Goal: Use online tool/utility: Utilize a website feature to perform a specific function

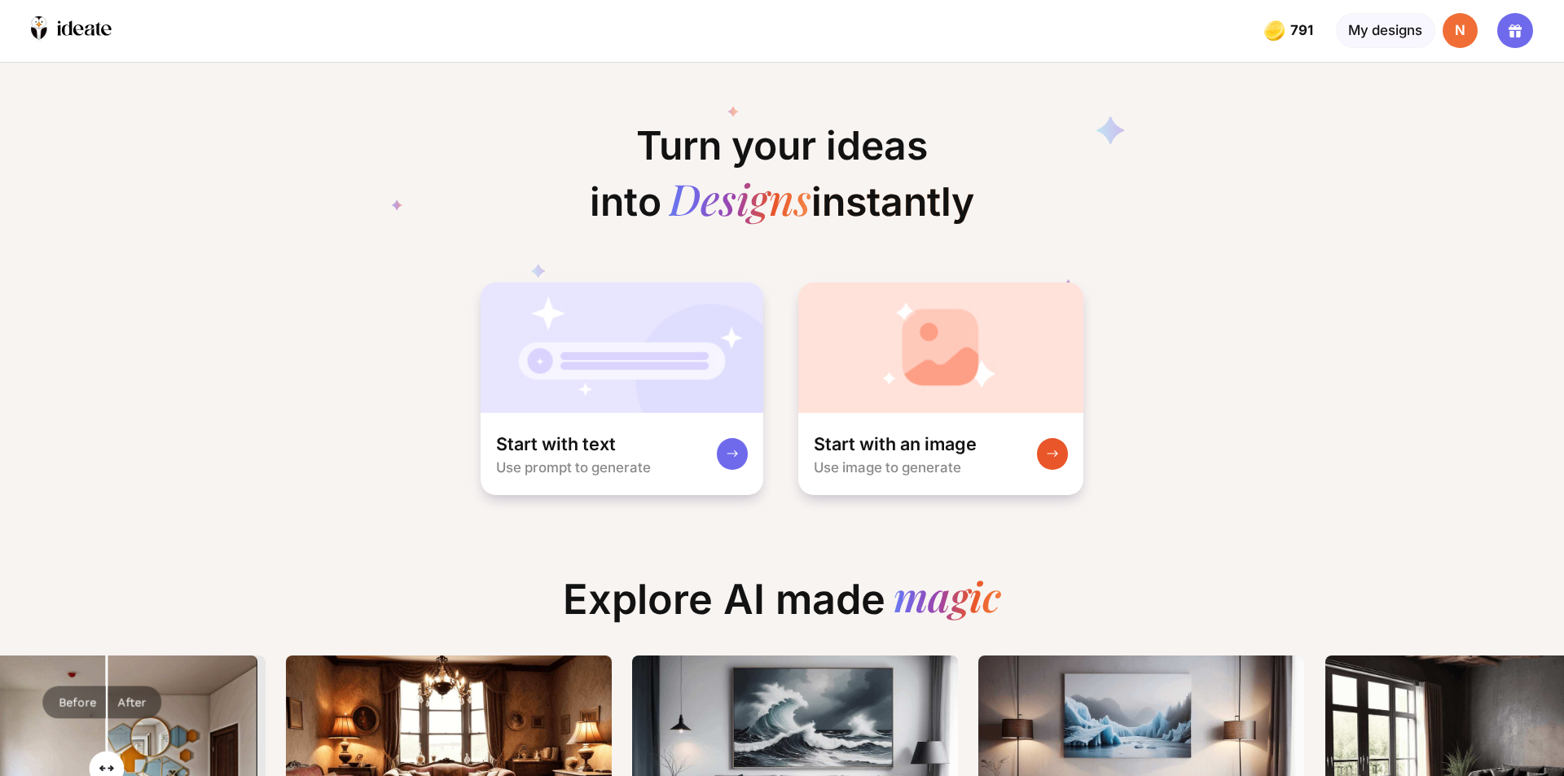
scroll to position [0, 441]
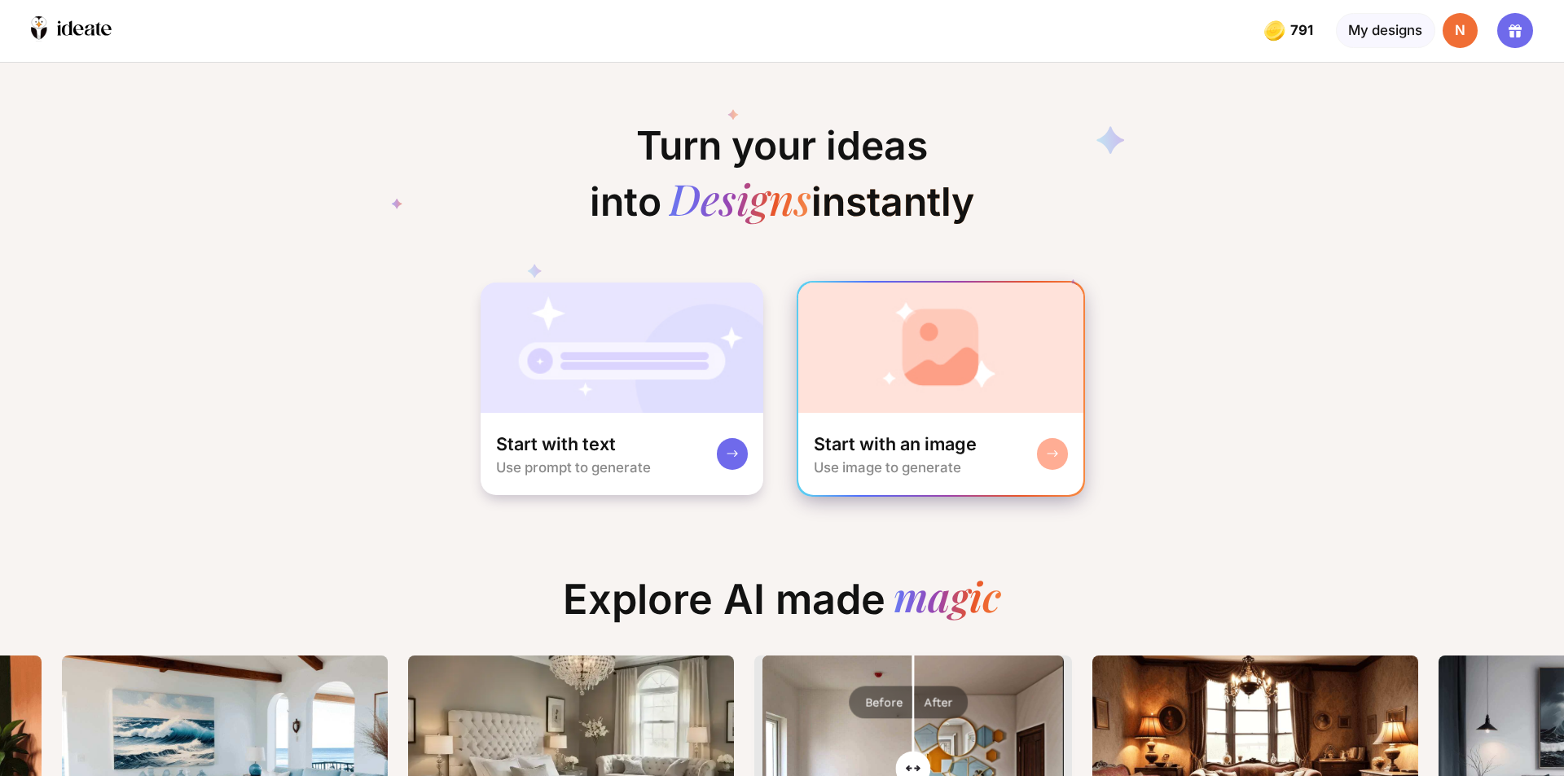
click at [933, 443] on div "Start with an image" at bounding box center [895, 444] width 163 height 24
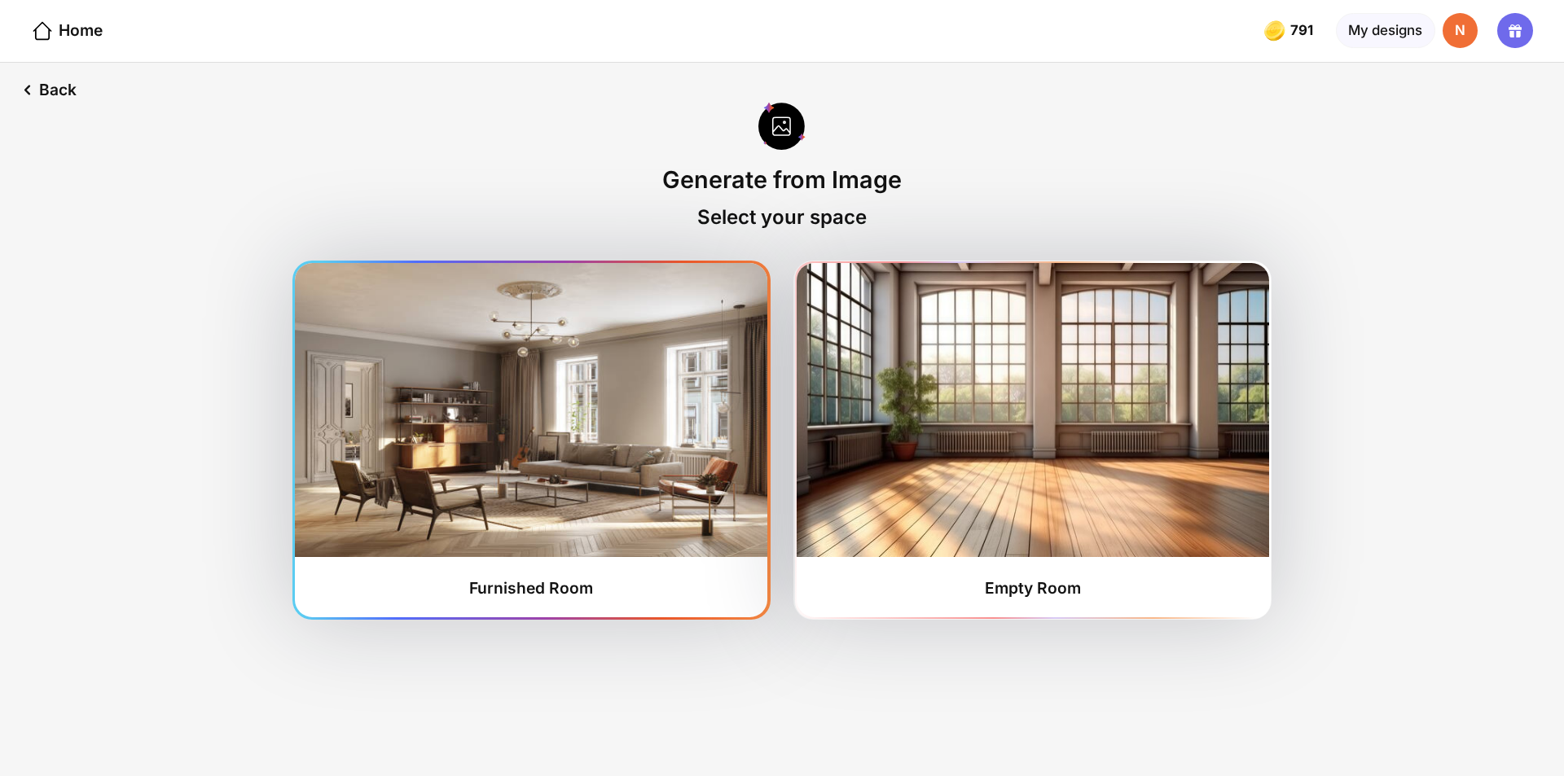
click at [515, 423] on img at bounding box center [531, 410] width 472 height 294
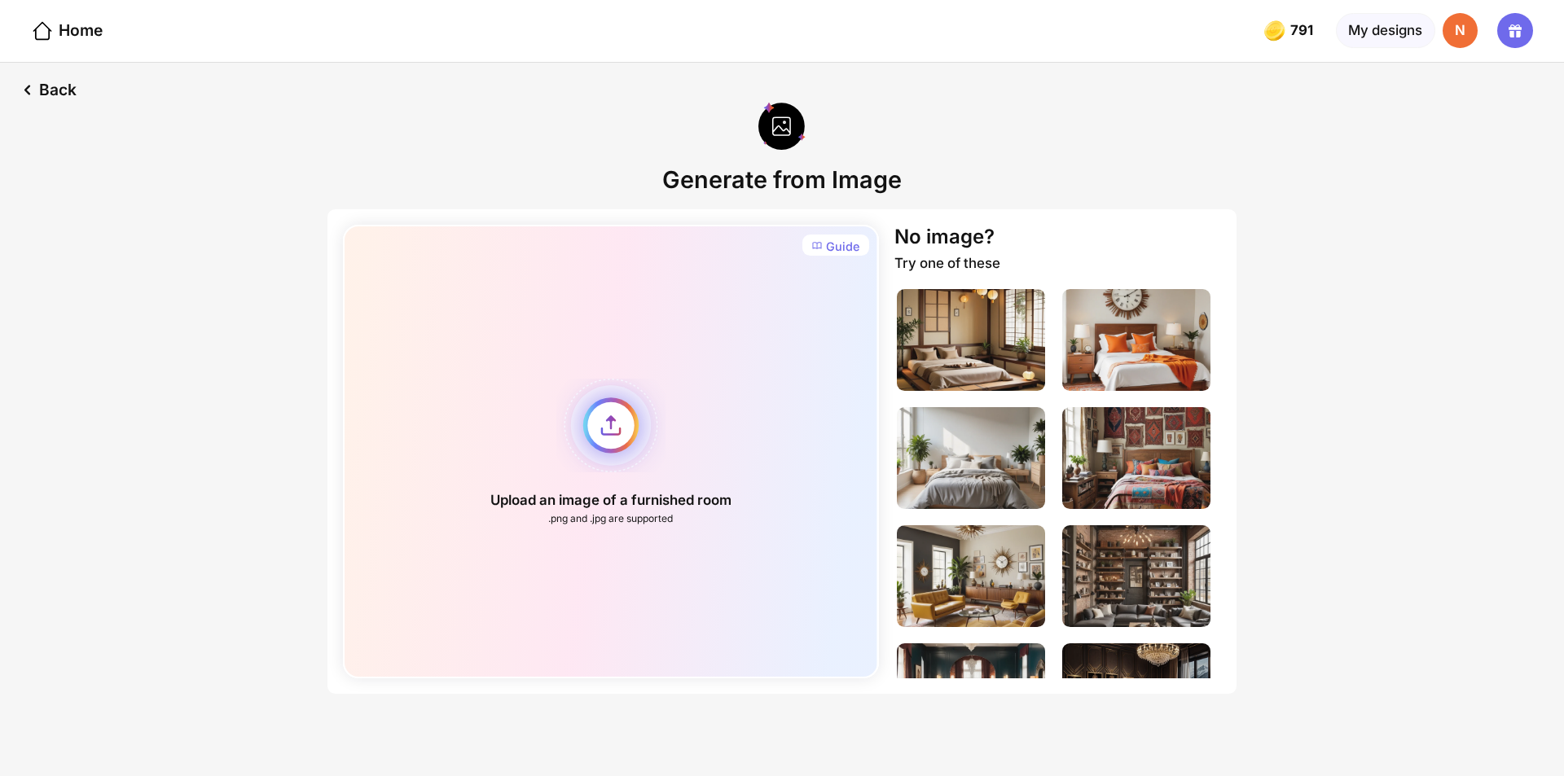
click at [614, 422] on div "Upload an image of a furnished room .png and .jpg are supported" at bounding box center [610, 452] width 535 height 454
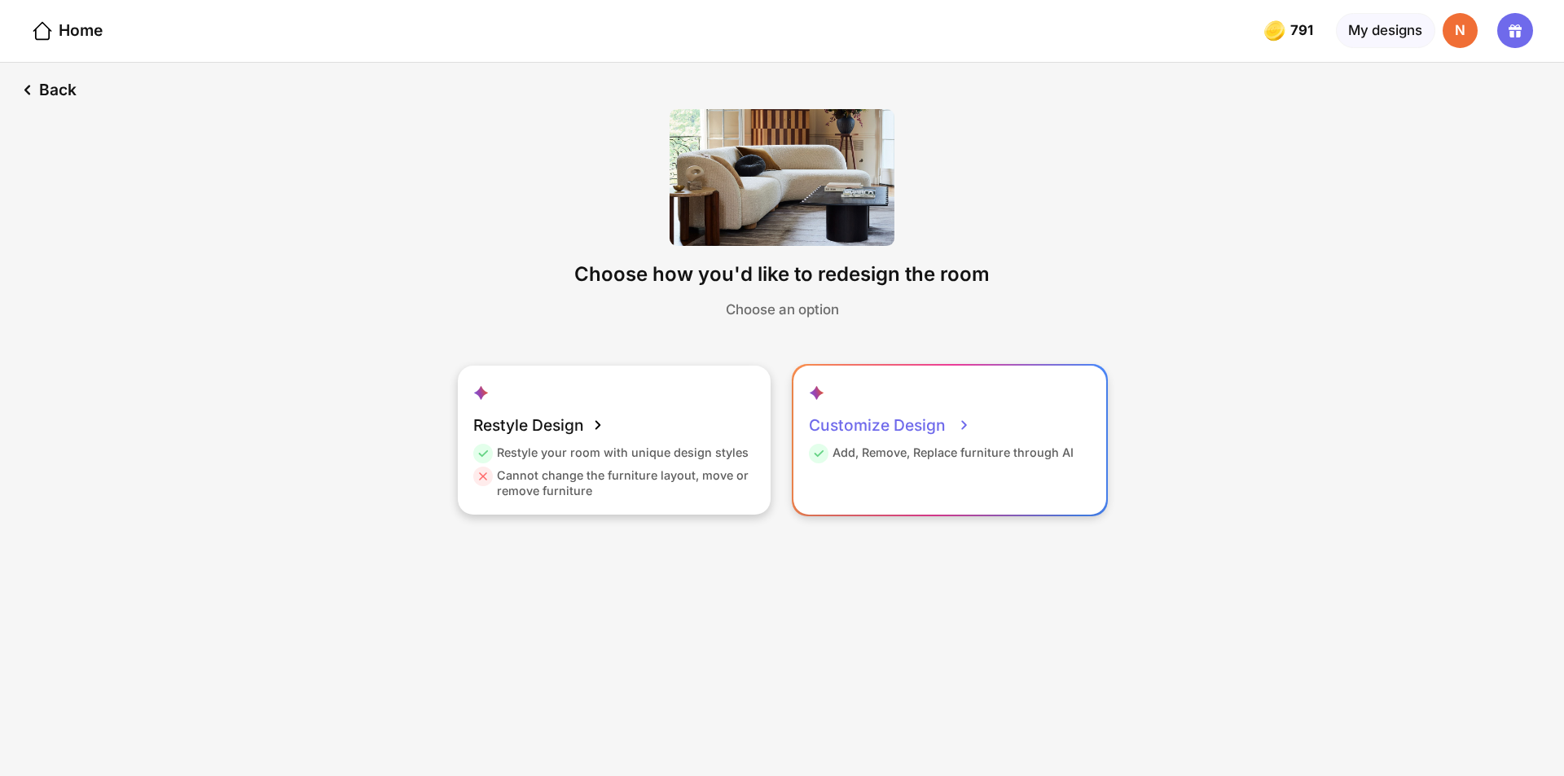
click at [957, 418] on icon at bounding box center [964, 425] width 20 height 20
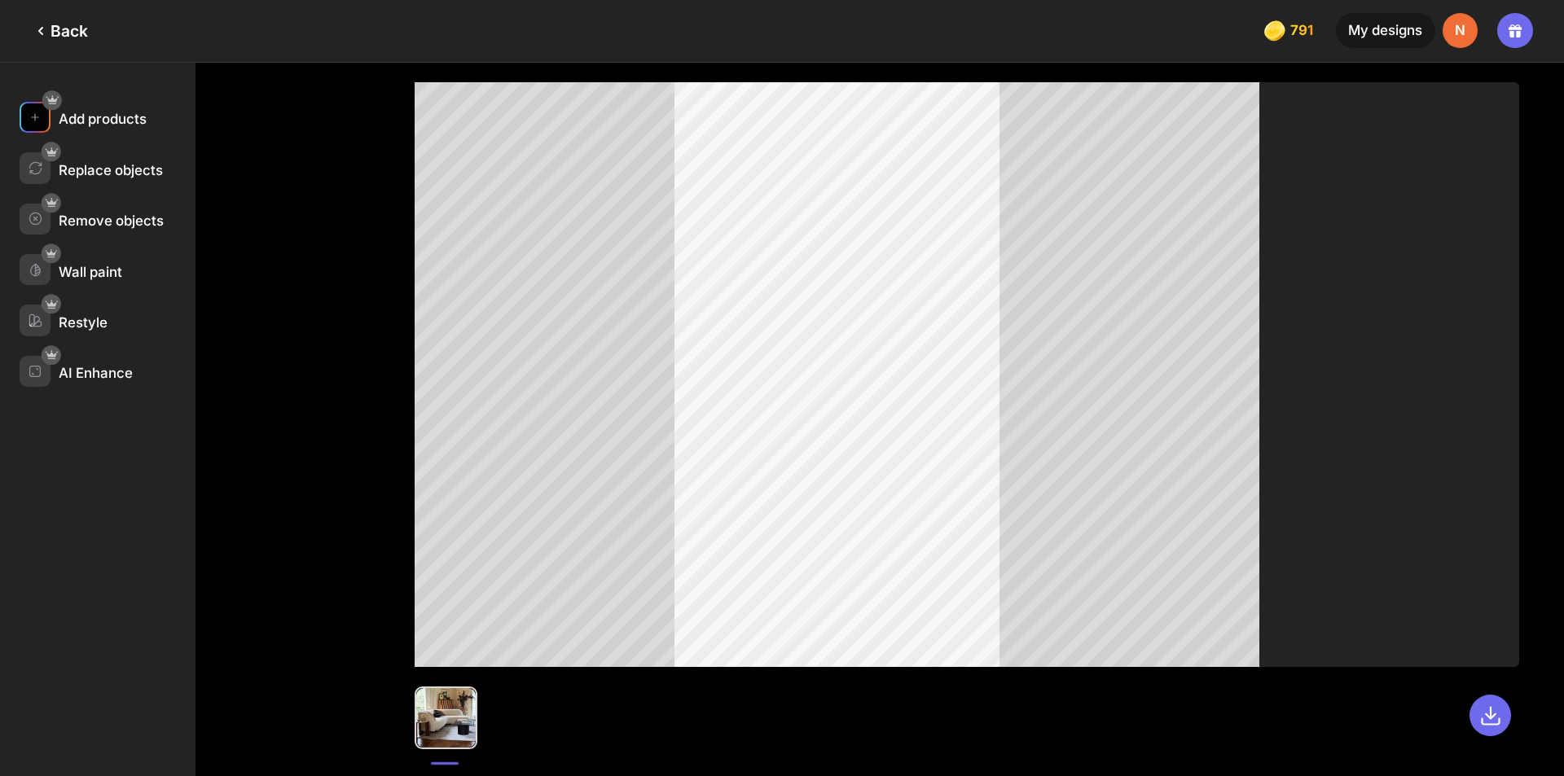
click at [99, 114] on div "Add products" at bounding box center [103, 119] width 88 height 16
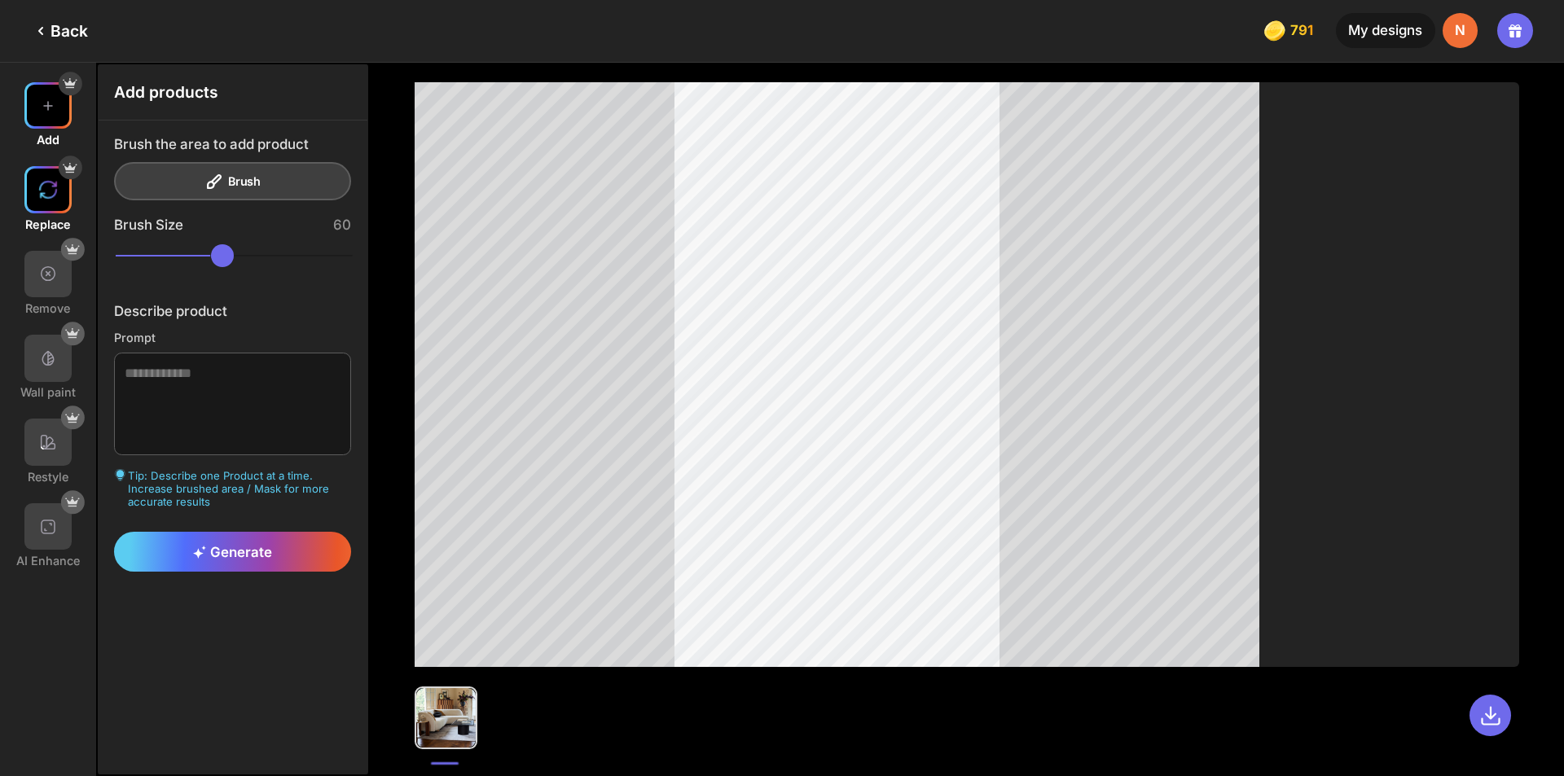
click at [30, 209] on div at bounding box center [47, 189] width 47 height 47
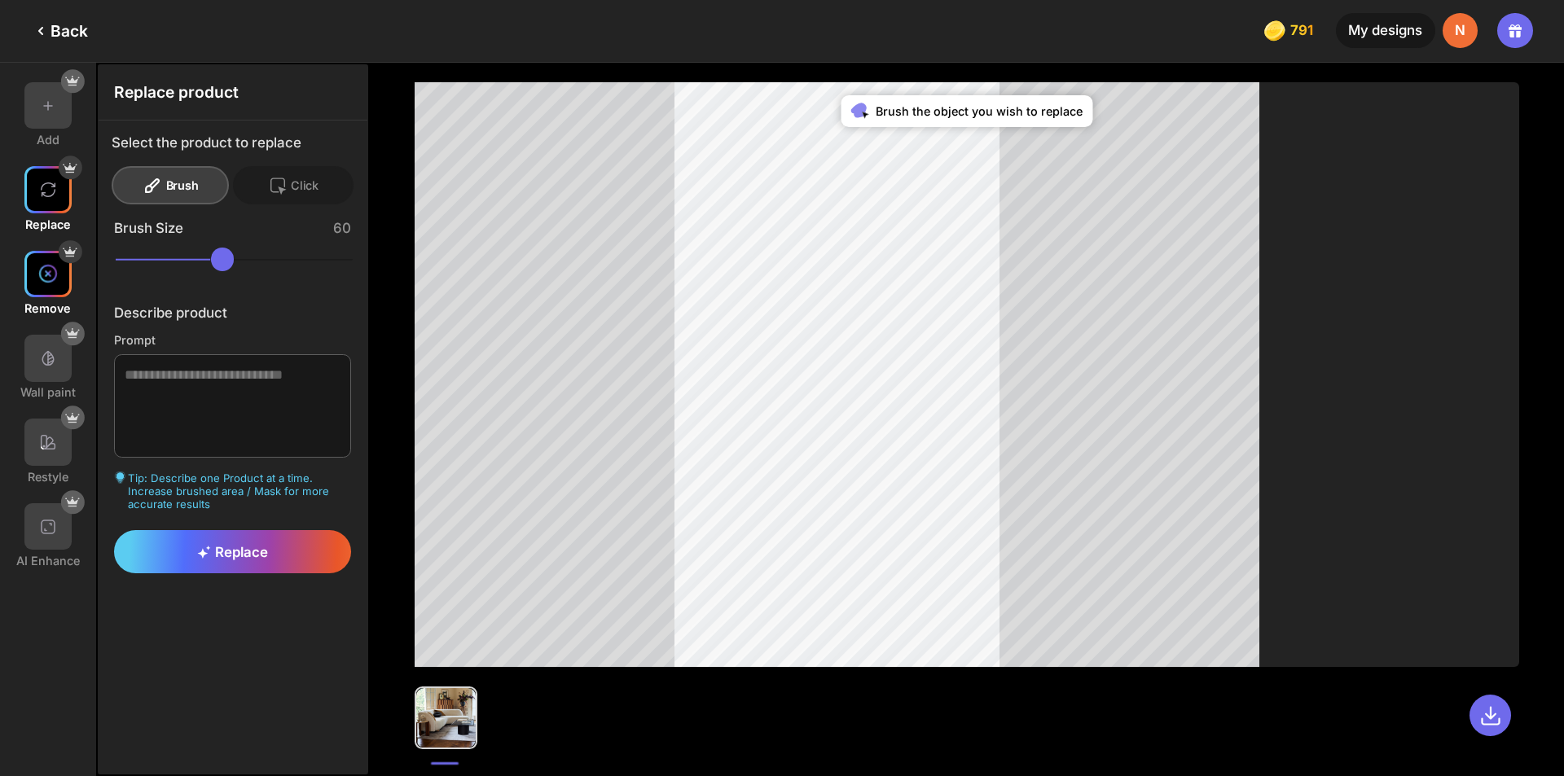
click at [33, 272] on div at bounding box center [47, 274] width 47 height 47
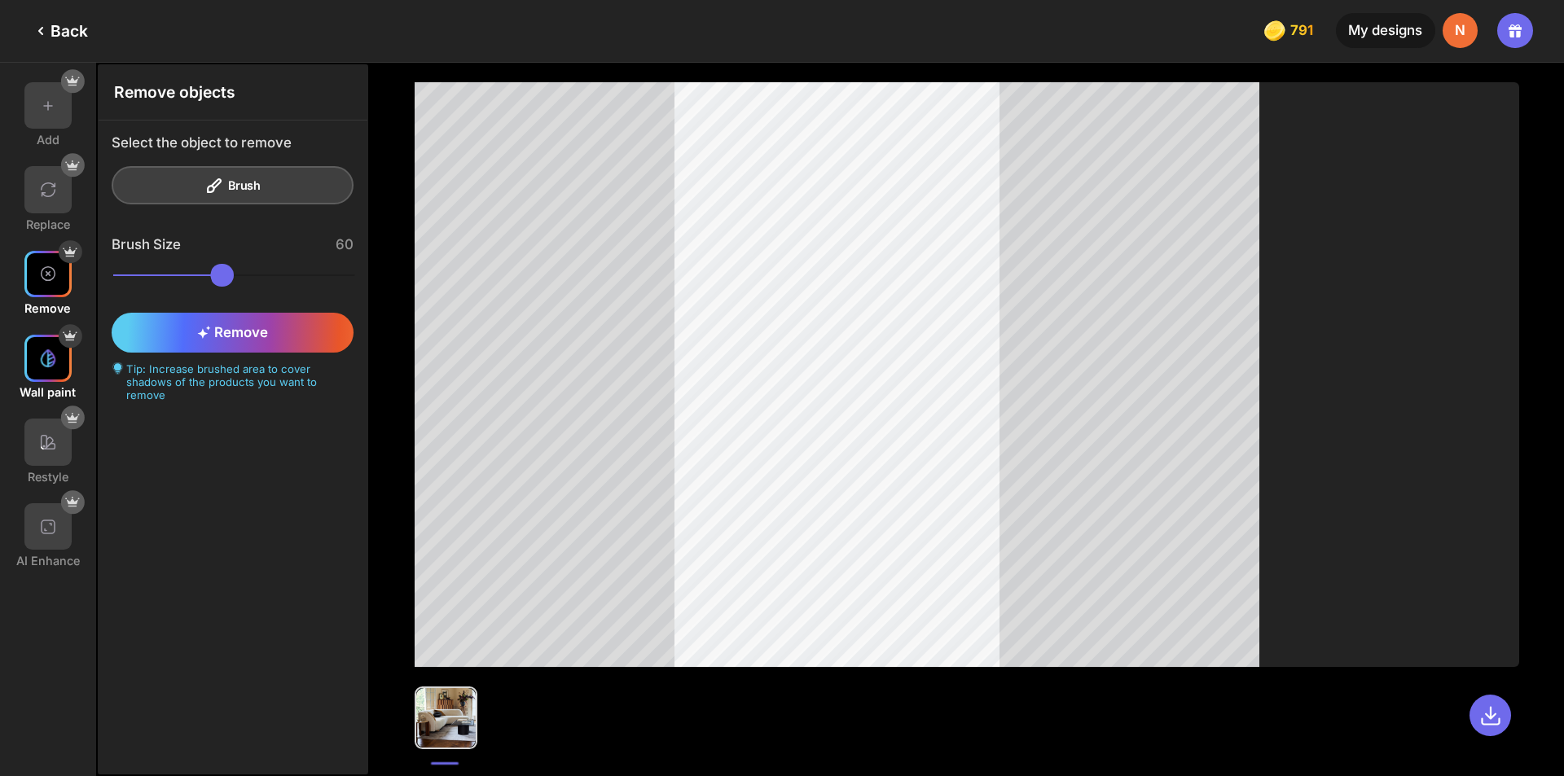
click at [47, 361] on img at bounding box center [48, 359] width 20 height 20
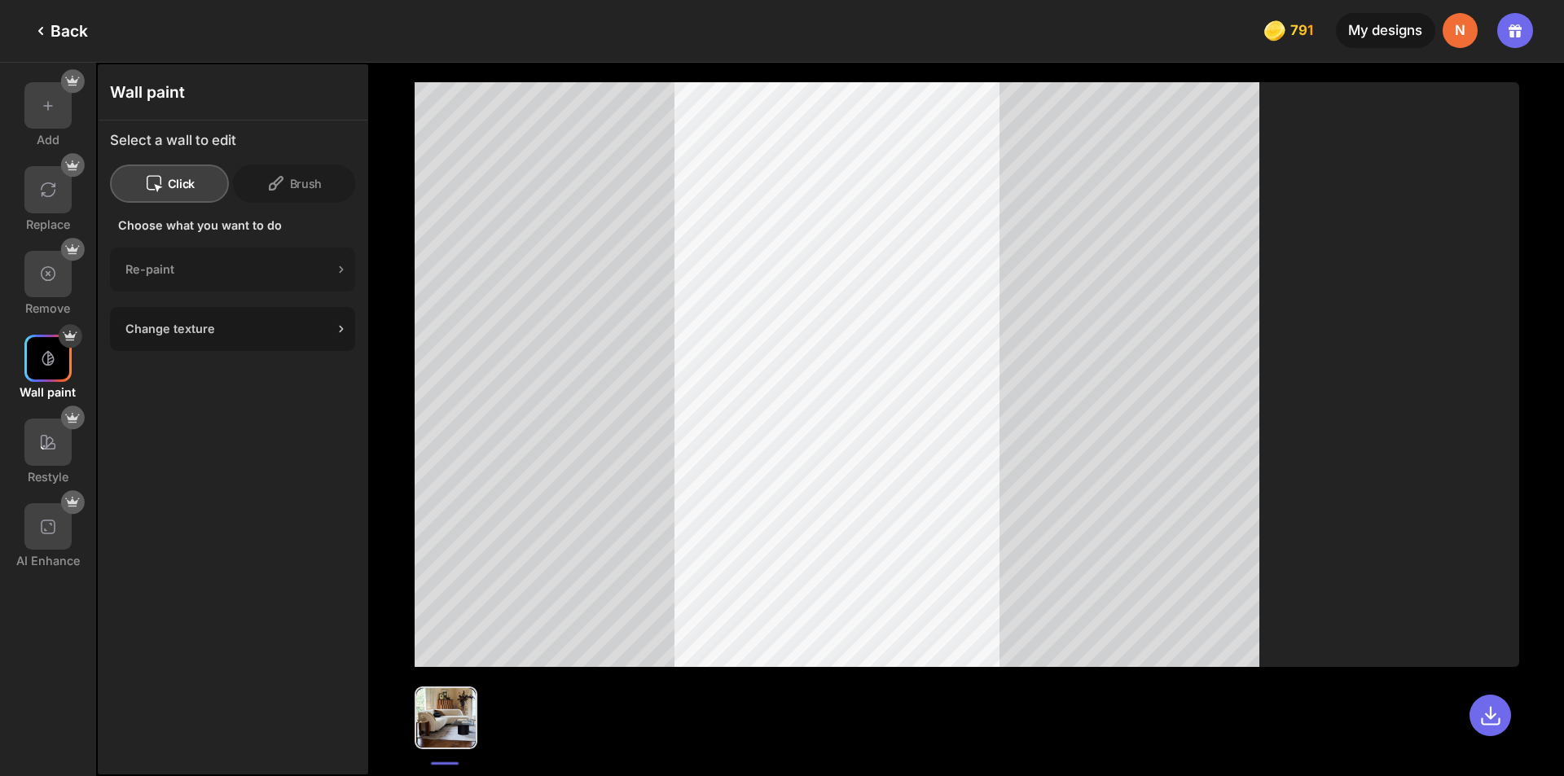
click at [159, 331] on div "Change texture" at bounding box center [229, 329] width 208 height 14
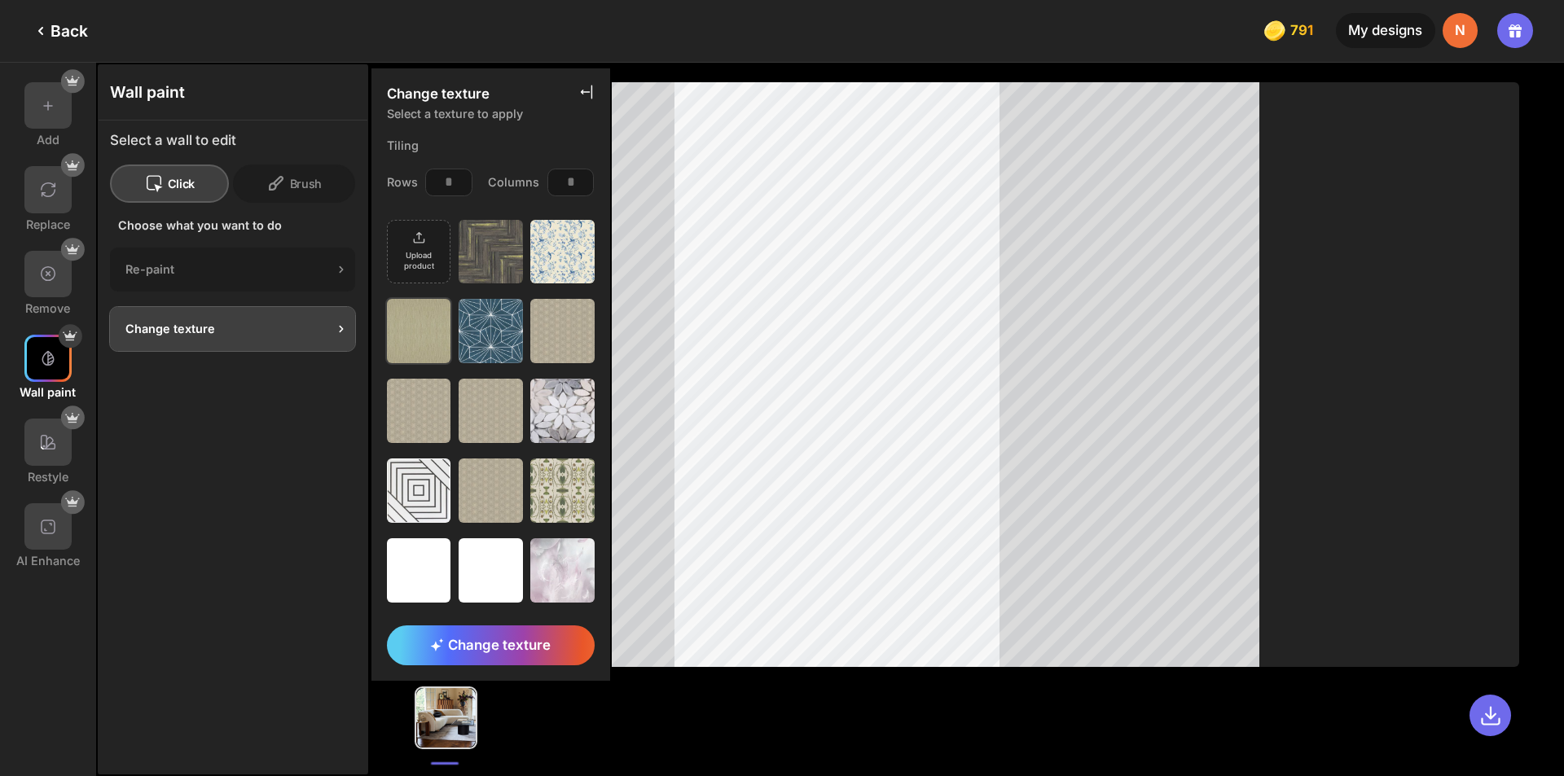
click at [415, 349] on img at bounding box center [419, 331] width 64 height 64
click at [546, 644] on span "Change texture" at bounding box center [490, 645] width 121 height 16
click at [546, 644] on div "Change texture Select a texture to apply Tiling Rows * Columns * Upload product…" at bounding box center [491, 375] width 243 height 616
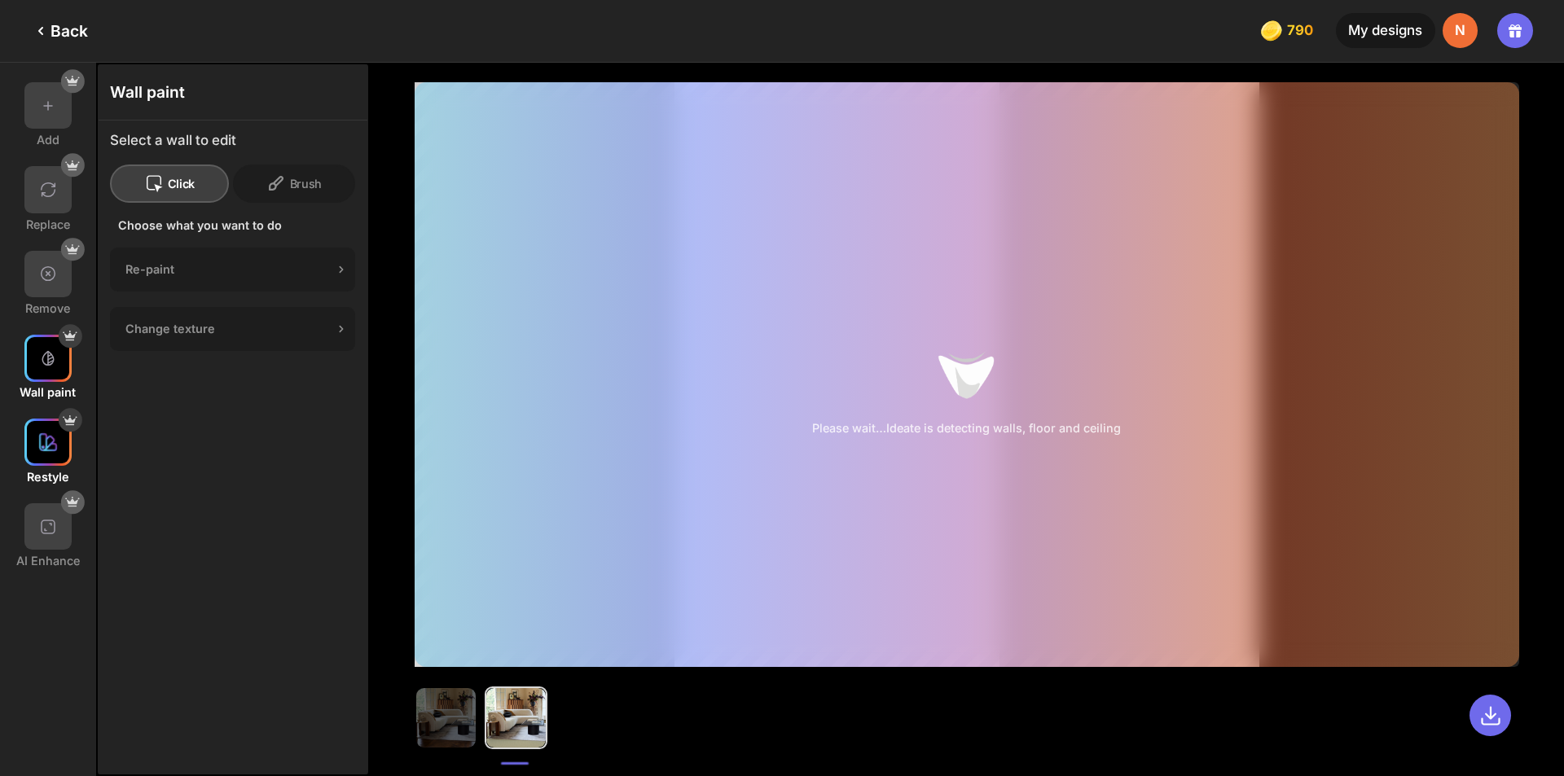
click at [46, 439] on img at bounding box center [48, 442] width 20 height 20
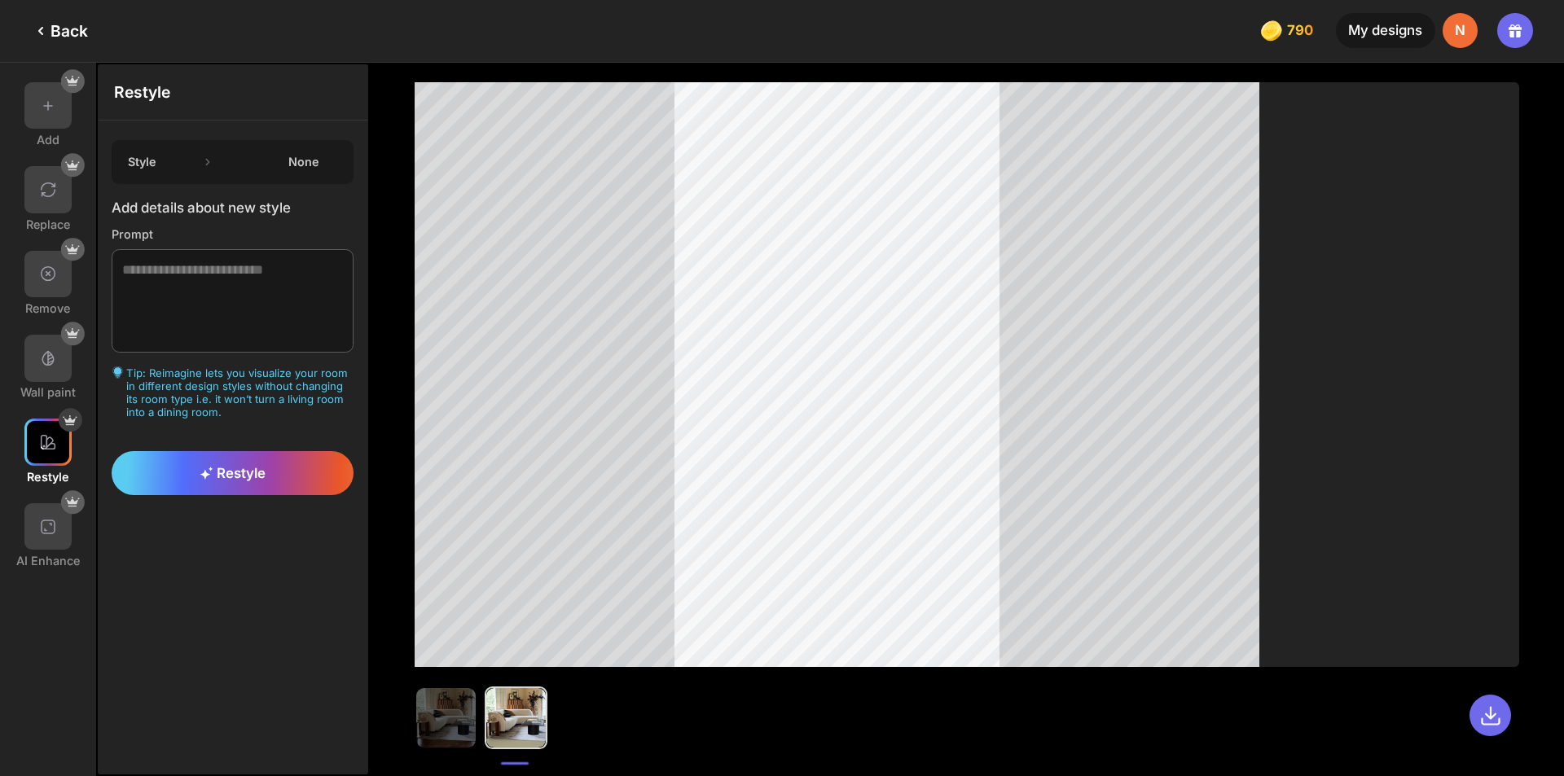
click at [300, 155] on div "None" at bounding box center [303, 162] width 72 height 14
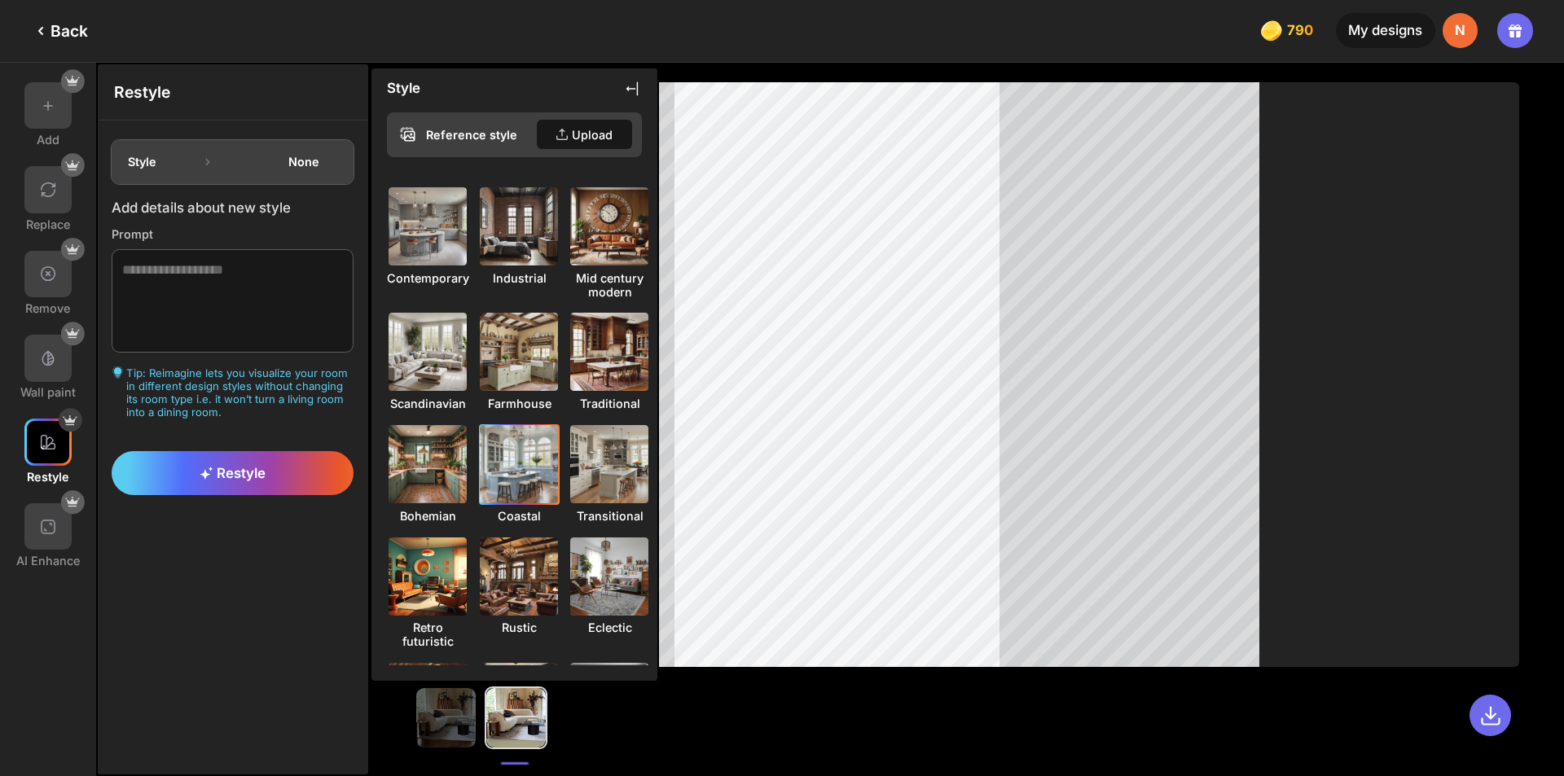
scroll to position [84, 0]
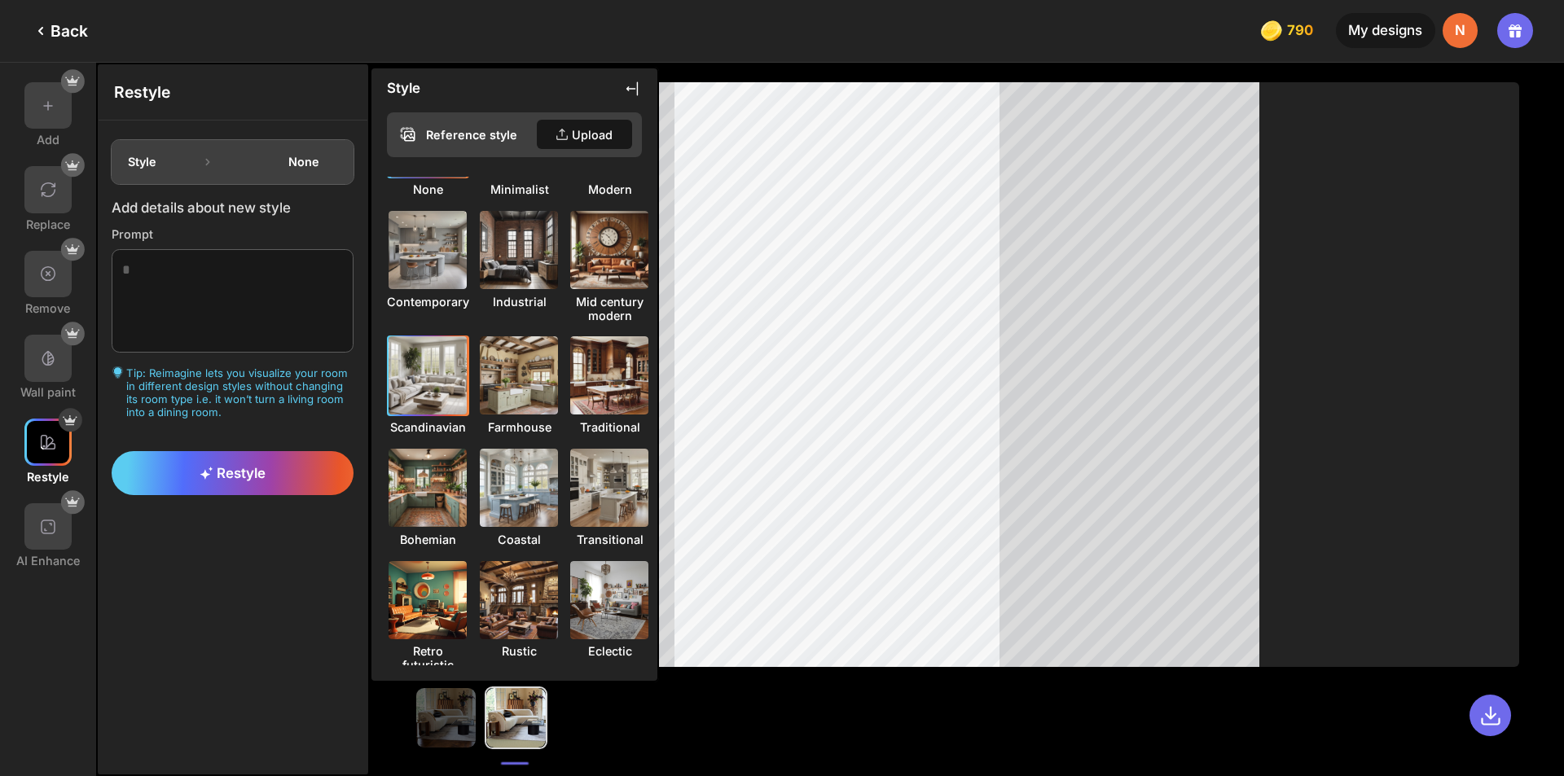
click at [413, 381] on img at bounding box center [427, 376] width 86 height 86
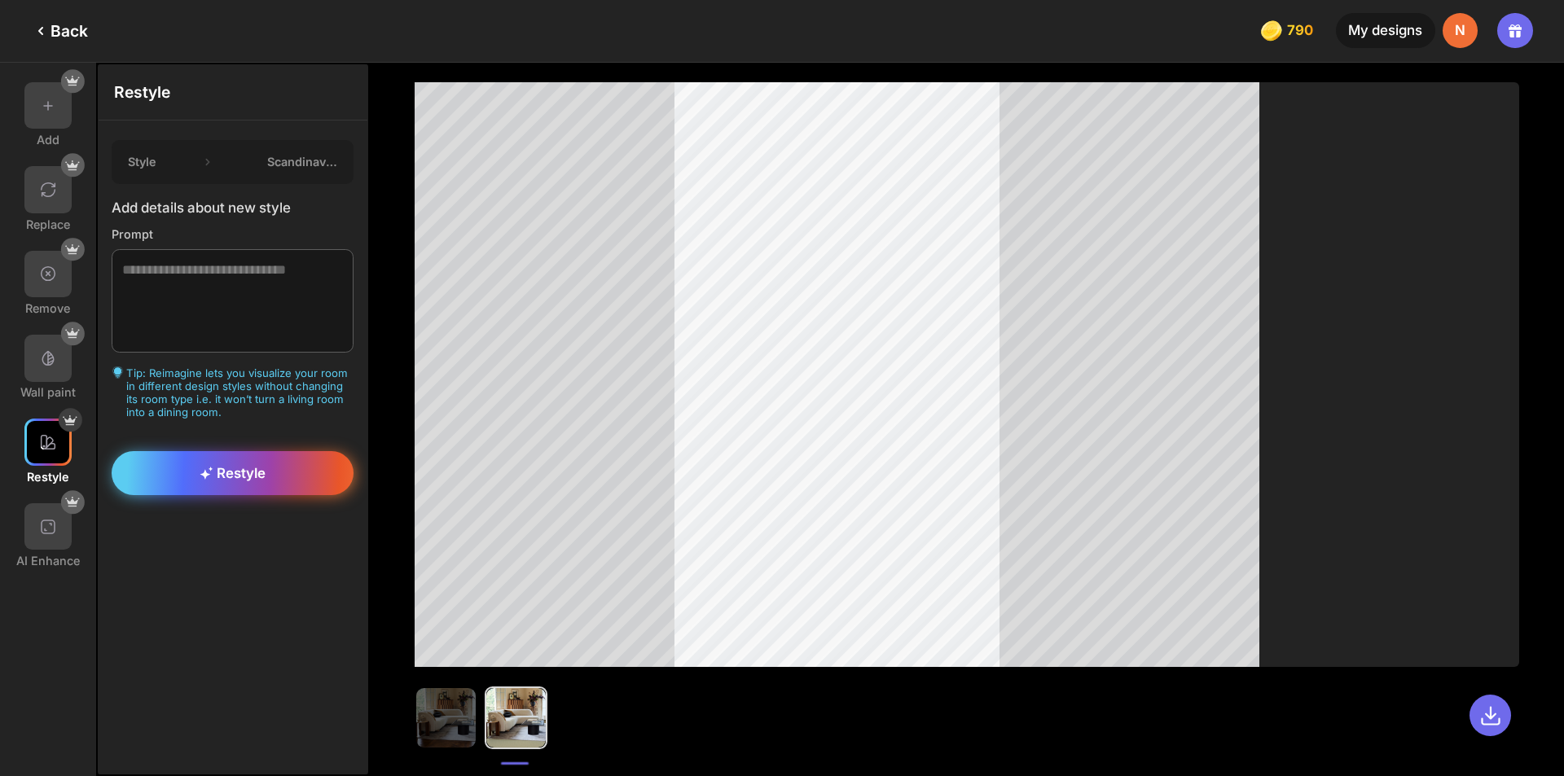
click at [211, 481] on span "Restyle" at bounding box center [233, 473] width 67 height 16
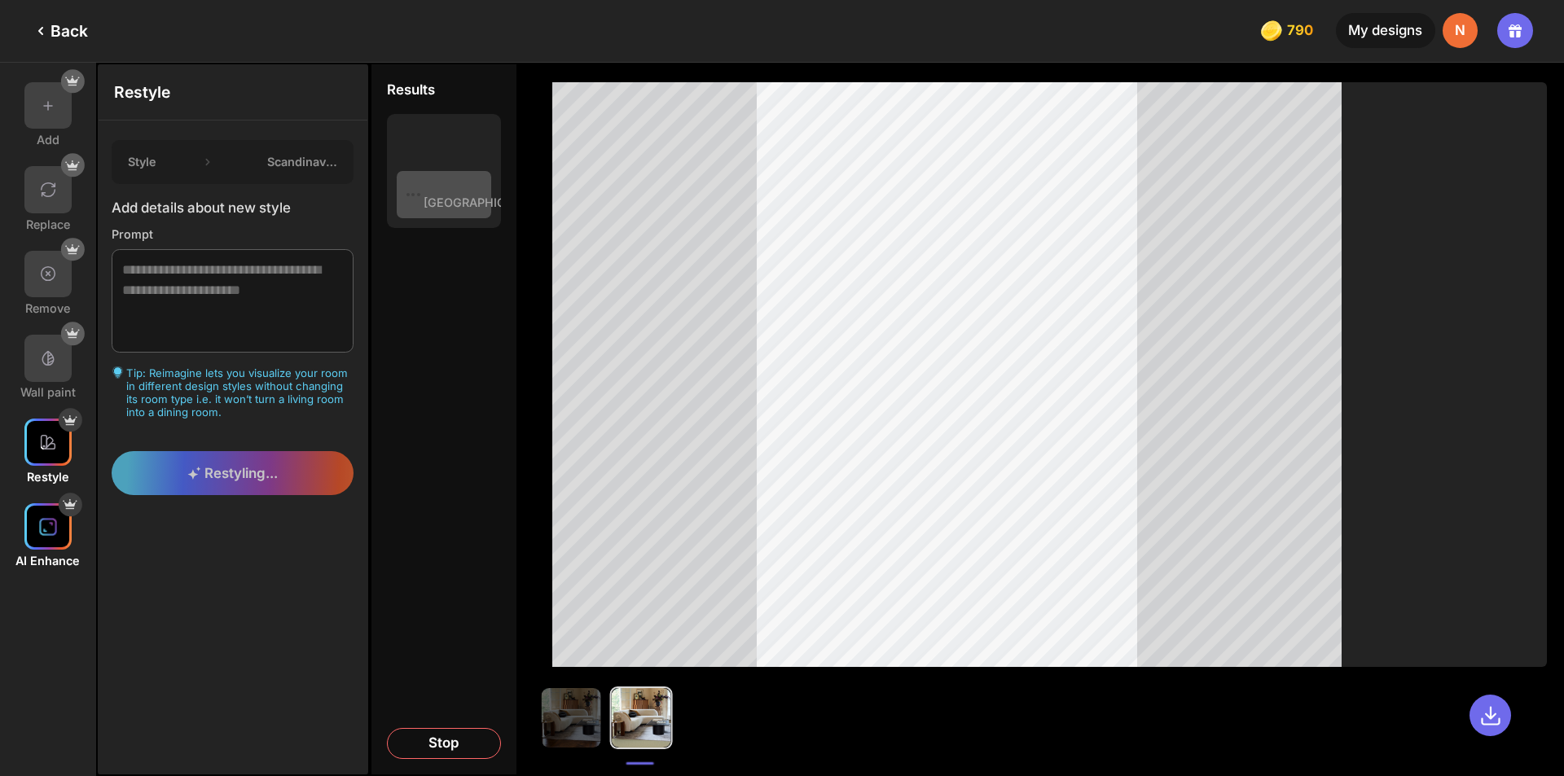
click at [50, 535] on img at bounding box center [48, 527] width 20 height 20
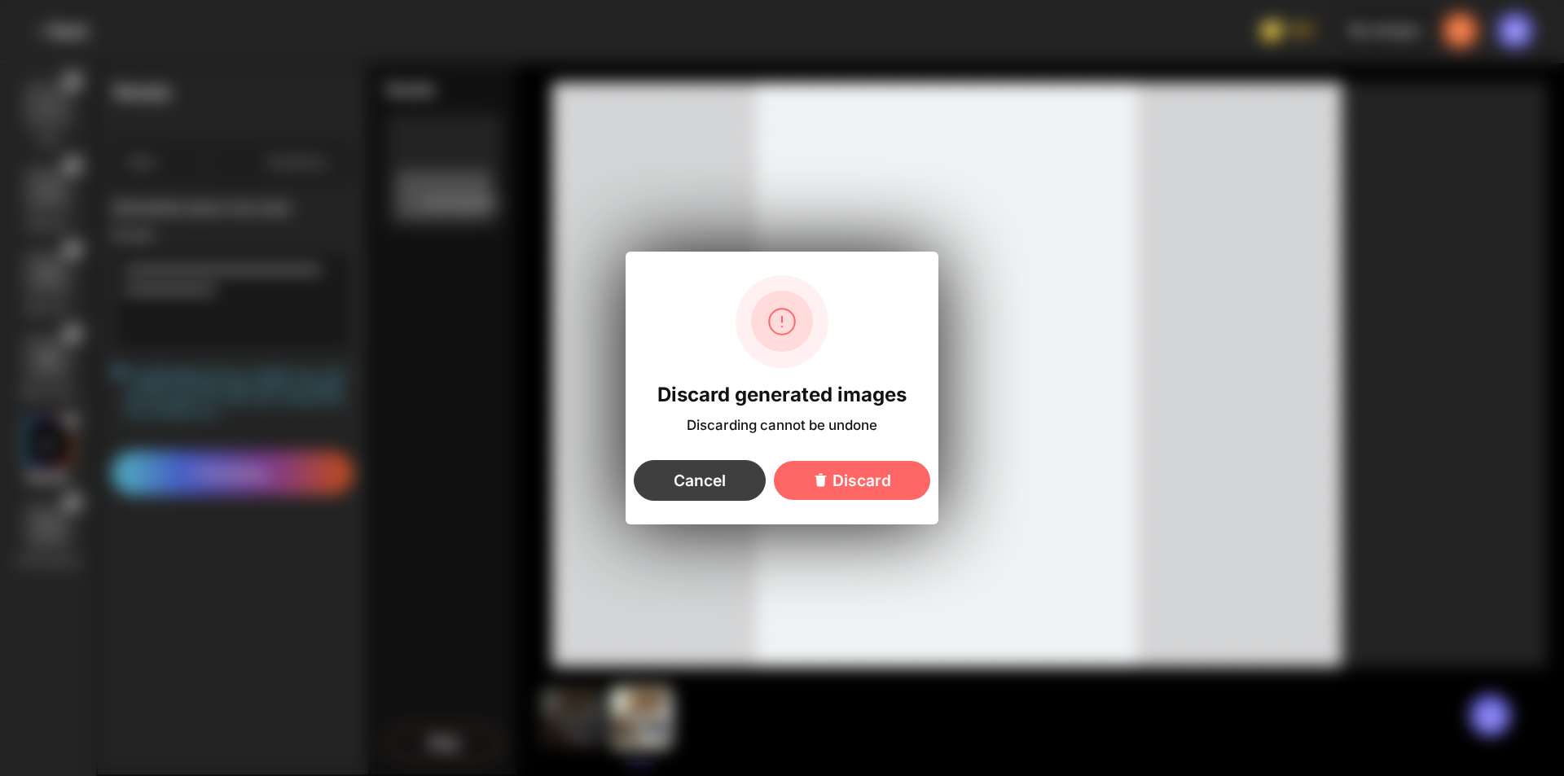
click at [713, 486] on div "Cancel" at bounding box center [700, 480] width 132 height 41
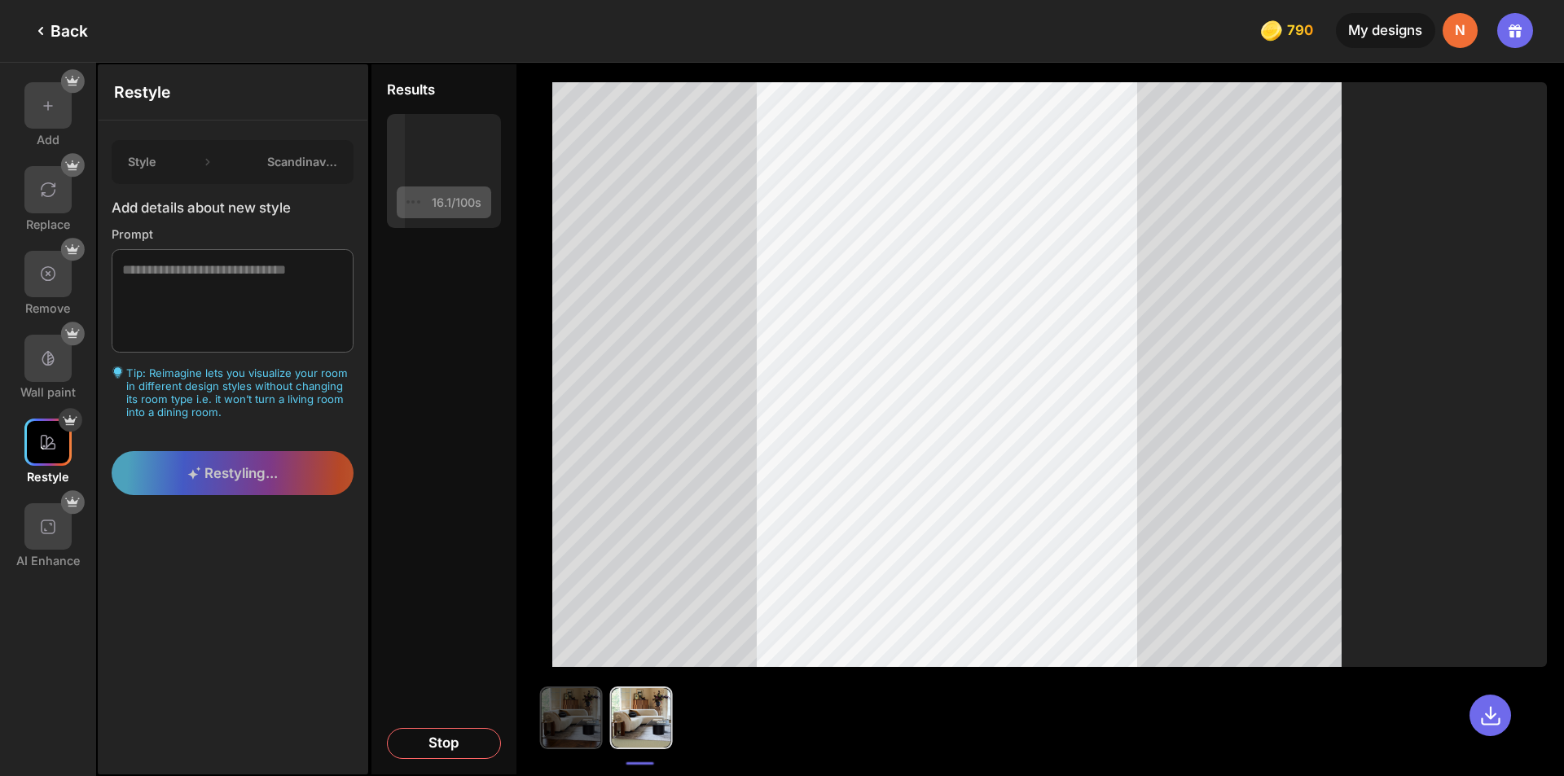
click at [583, 727] on img at bounding box center [570, 717] width 59 height 59
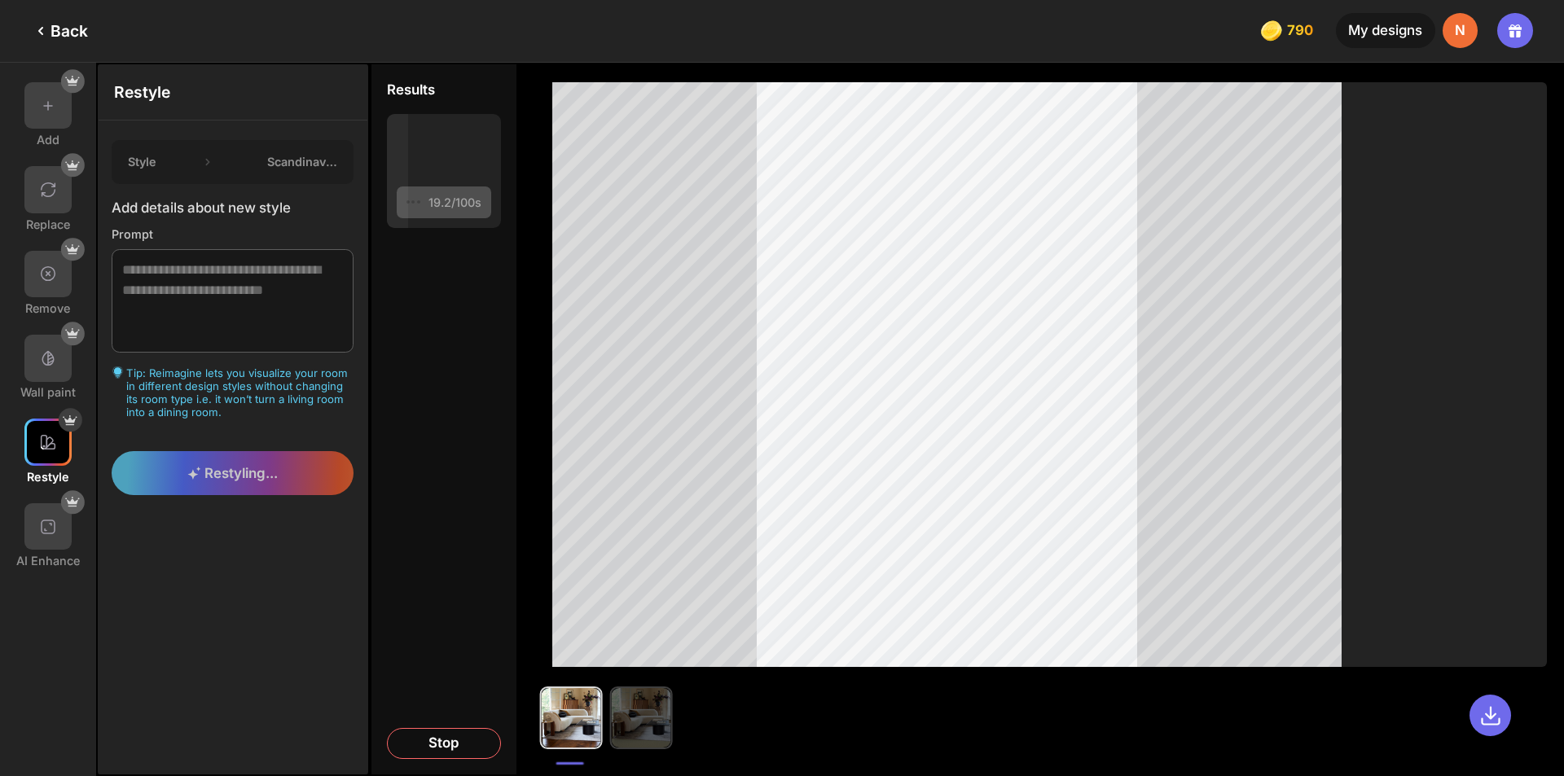
click at [658, 715] on img at bounding box center [641, 717] width 59 height 59
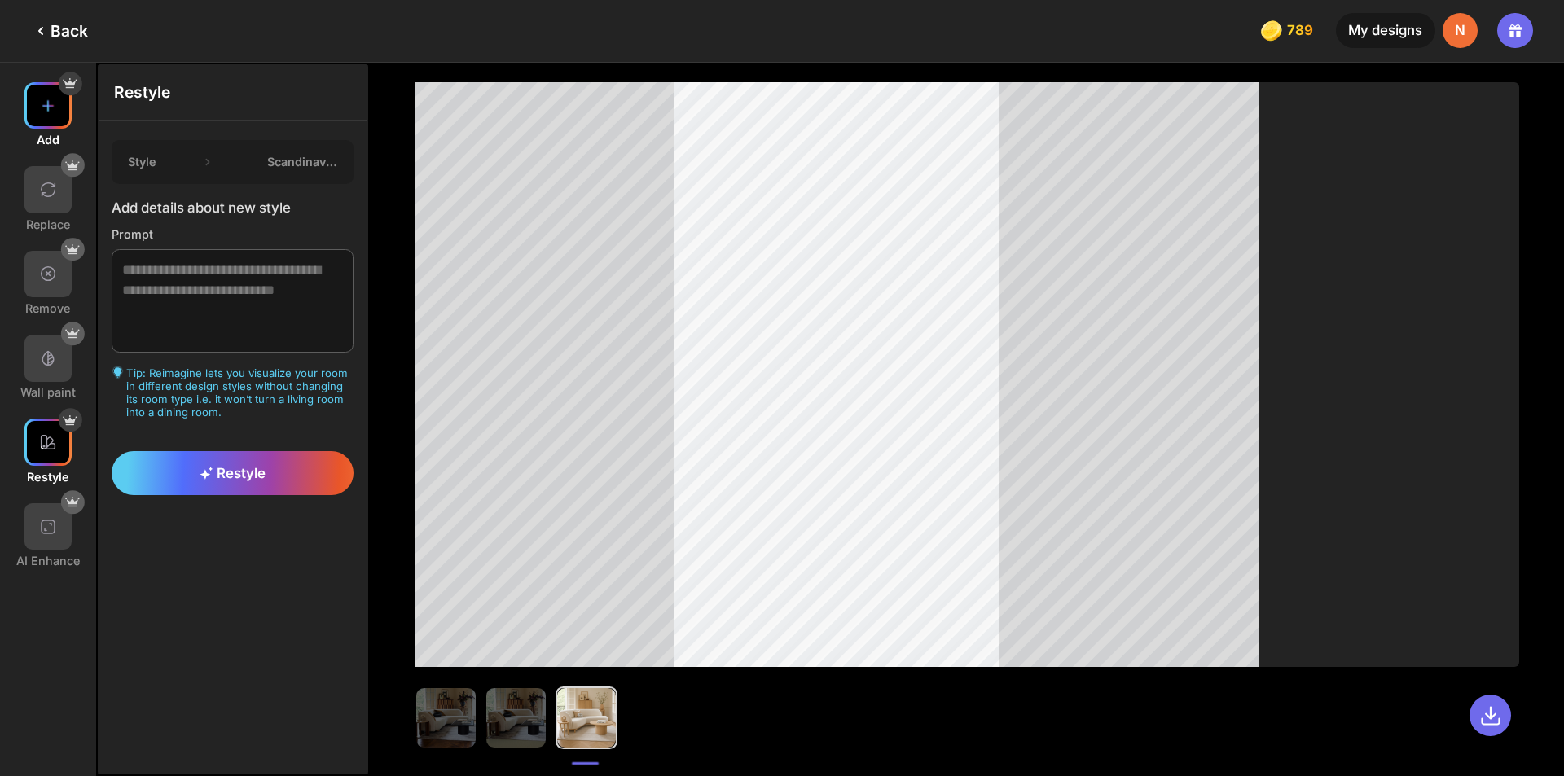
click at [57, 92] on div at bounding box center [47, 105] width 47 height 47
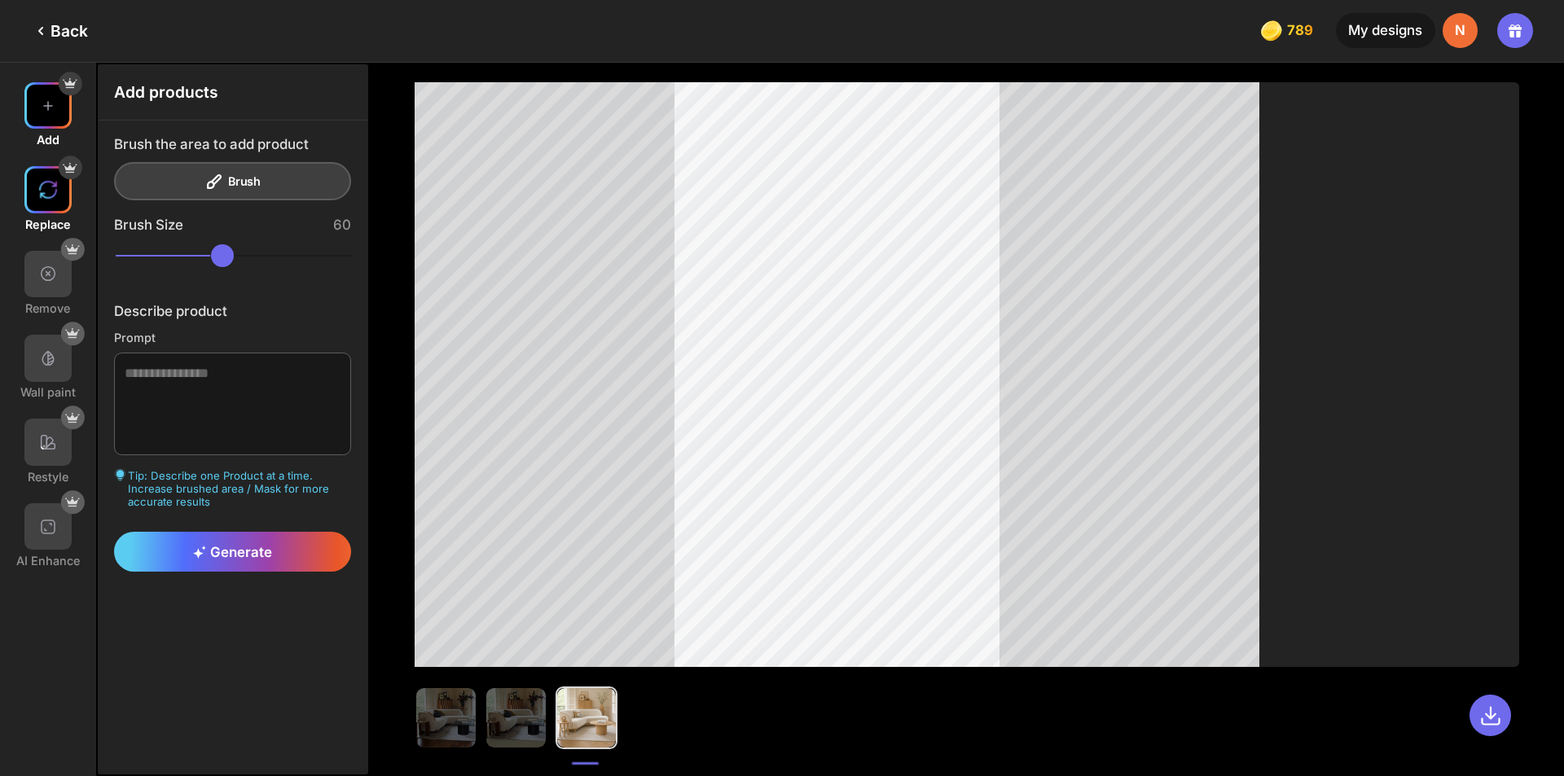
click at [58, 198] on div at bounding box center [47, 189] width 47 height 47
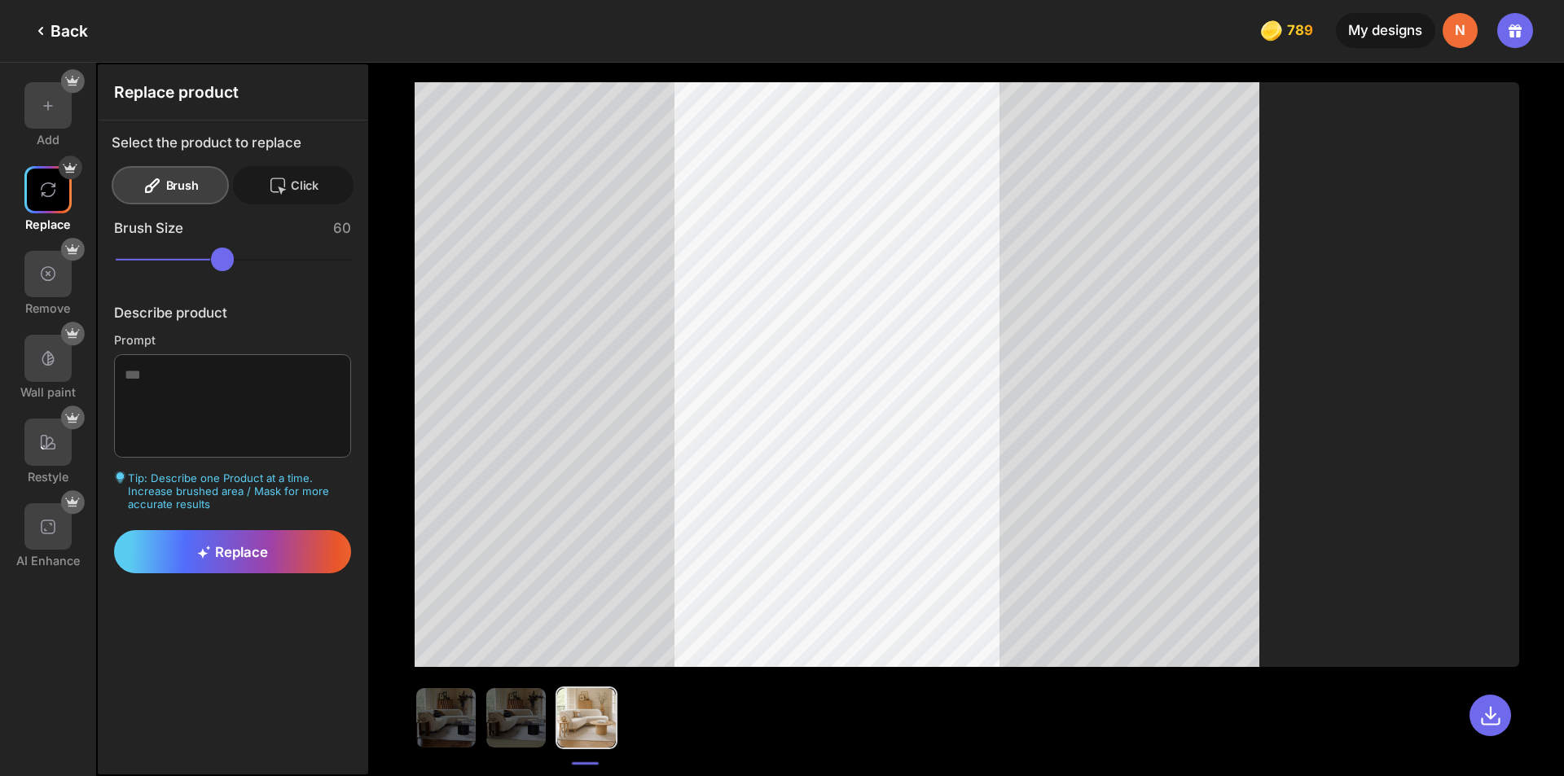
click at [306, 185] on div "Click" at bounding box center [293, 185] width 121 height 38
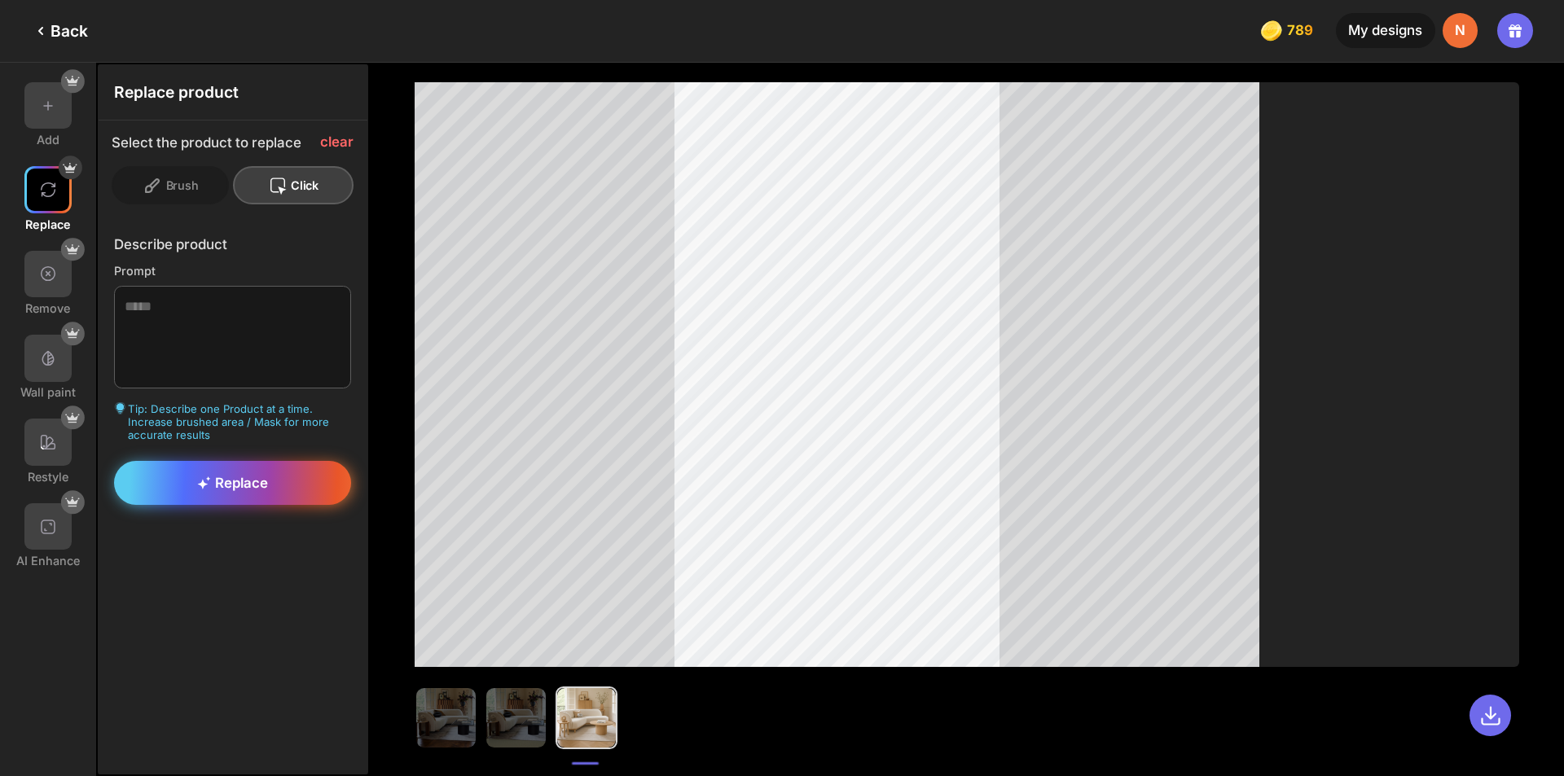
click at [257, 485] on span "Replace" at bounding box center [232, 483] width 71 height 16
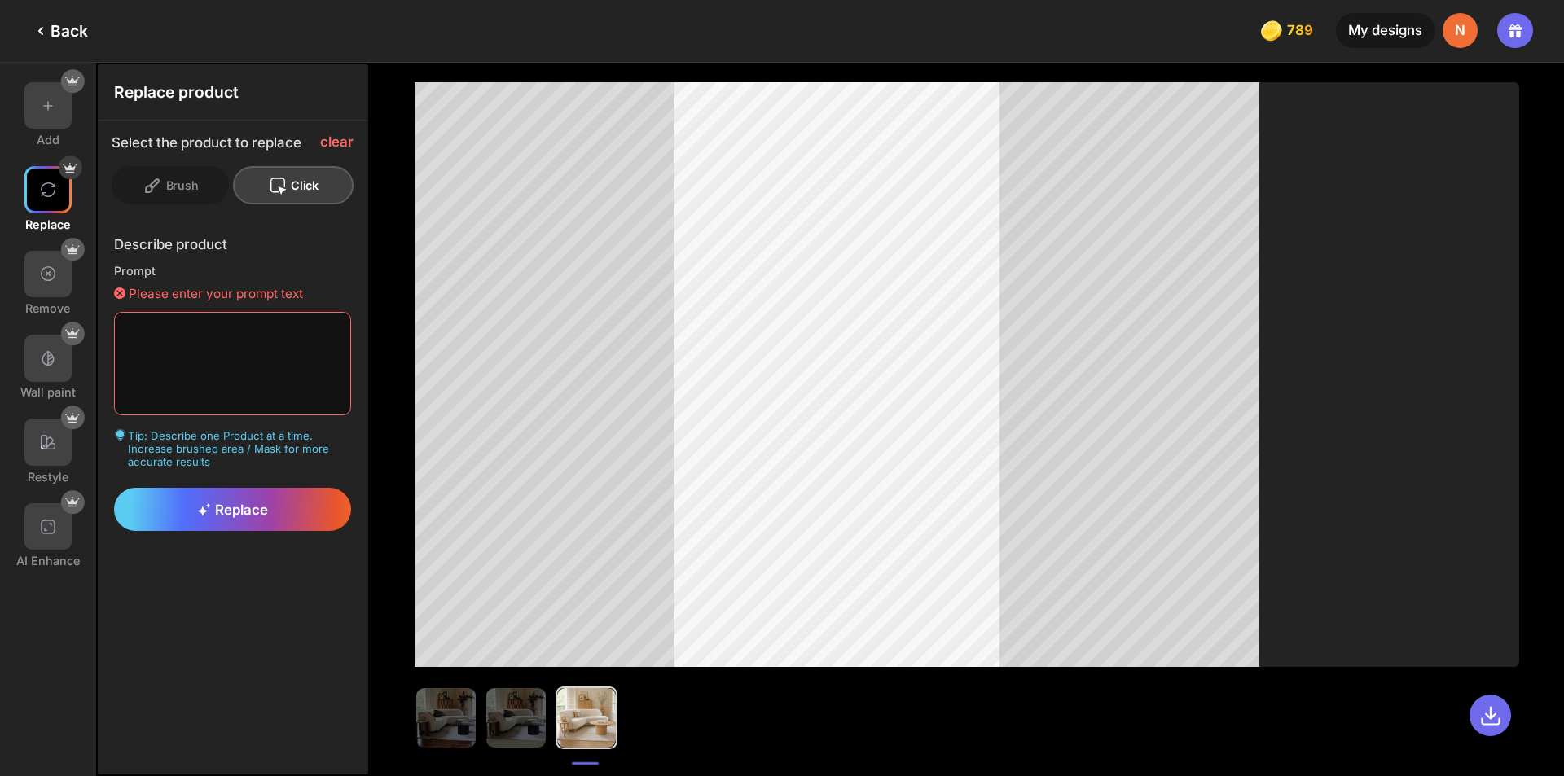
drag, startPoint x: 321, startPoint y: 336, endPoint x: 159, endPoint y: 356, distance: 163.3
click at [170, 367] on textarea at bounding box center [233, 363] width 238 height 103
click at [45, 33] on icon at bounding box center [41, 31] width 20 height 20
